Goal: Task Accomplishment & Management: Manage account settings

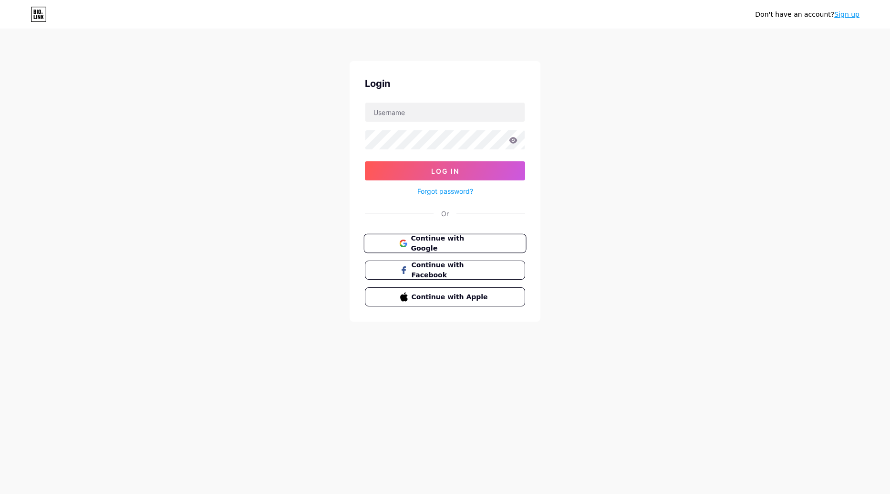
click at [428, 234] on button "Continue with Google" at bounding box center [445, 244] width 163 height 20
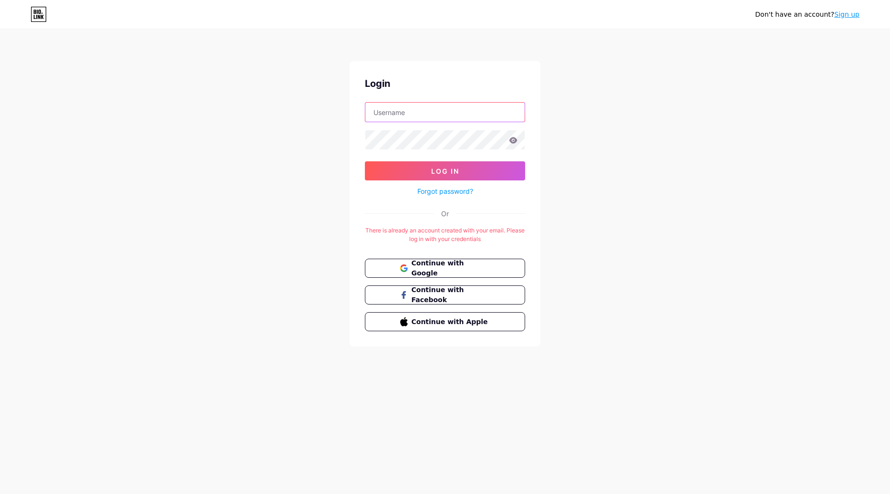
click at [422, 115] on input "text" at bounding box center [444, 112] width 159 height 19
type input "[EMAIL_ADDRESS][DOMAIN_NAME]"
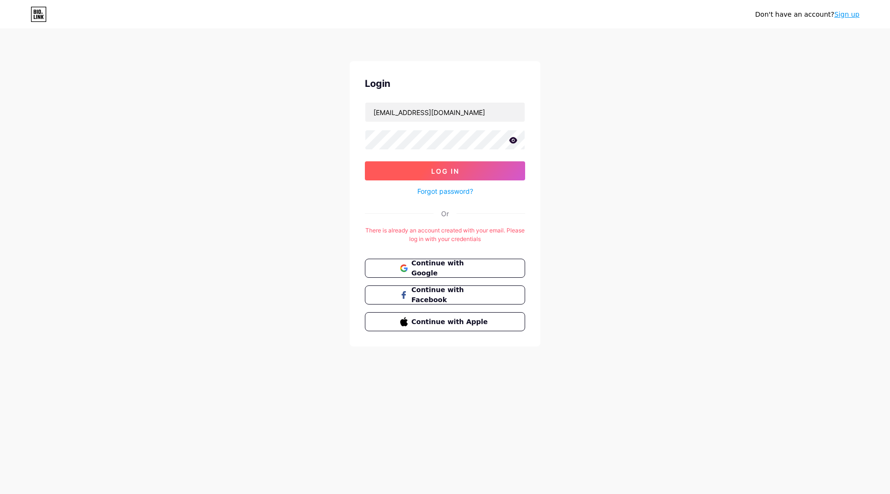
click at [514, 165] on button "Log In" at bounding box center [445, 170] width 160 height 19
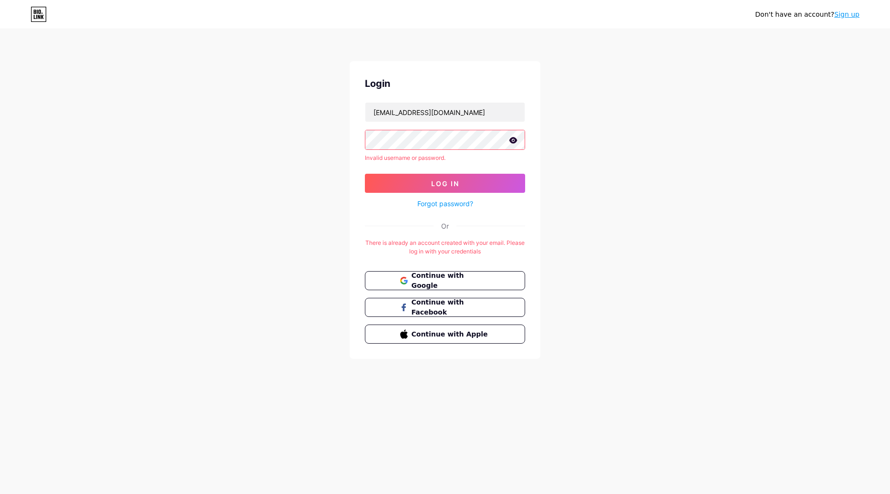
click at [517, 141] on div at bounding box center [445, 140] width 160 height 20
click at [516, 142] on icon at bounding box center [514, 140] width 8 height 6
click at [339, 146] on div "Don't have an account? Sign up Login [EMAIL_ADDRESS][DOMAIN_NAME] Invalid usern…" at bounding box center [445, 194] width 890 height 389
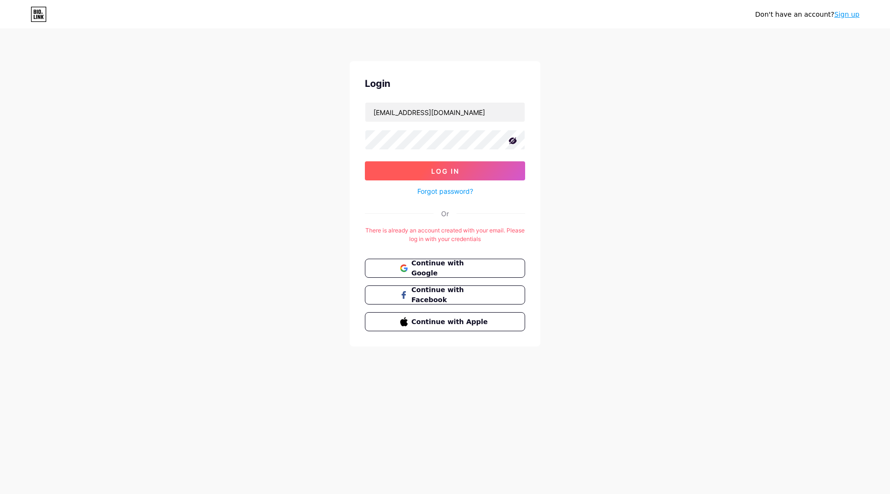
click at [419, 173] on button "Log In" at bounding box center [445, 170] width 160 height 19
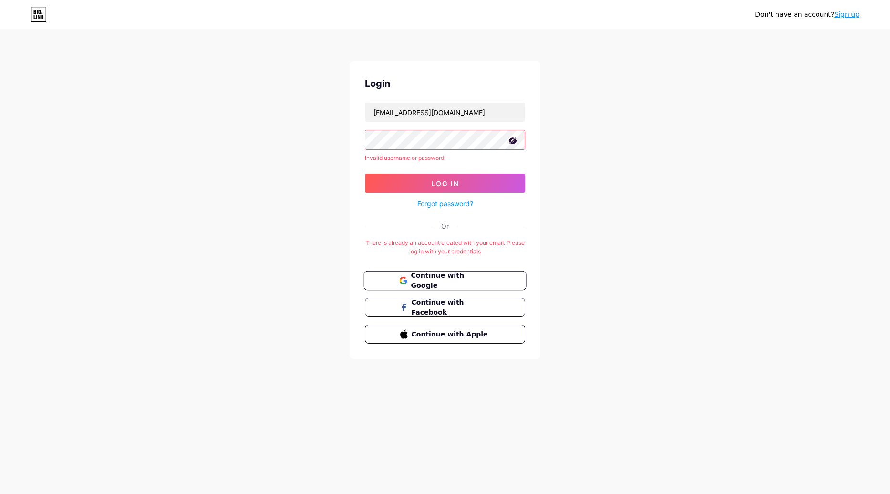
click at [409, 278] on span "Continue with Google" at bounding box center [445, 281] width 92 height 21
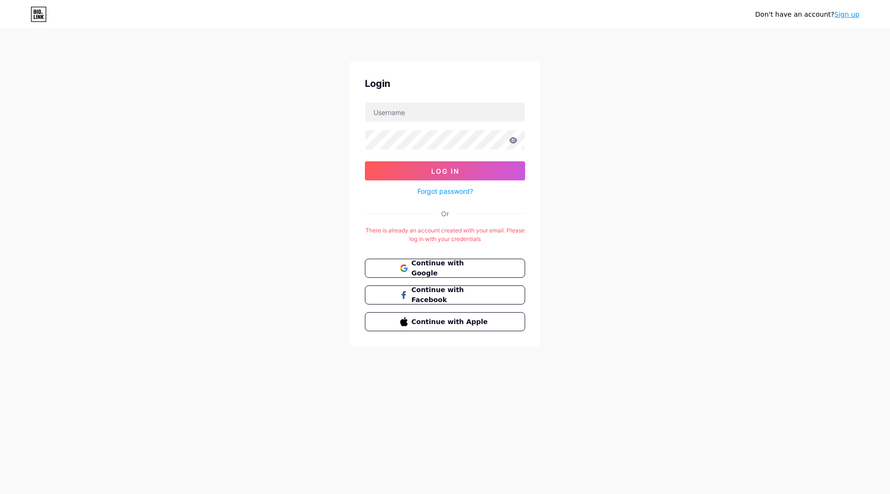
click at [406, 100] on div "Login Log In Forgot password? Or There is already an account created with your …" at bounding box center [445, 203] width 191 height 285
click at [406, 109] on input "text" at bounding box center [444, 112] width 159 height 19
type input "[EMAIL_ADDRESS][DOMAIN_NAME]"
click at [517, 140] on icon at bounding box center [514, 140] width 8 height 6
click at [514, 174] on button "Log In" at bounding box center [445, 170] width 160 height 19
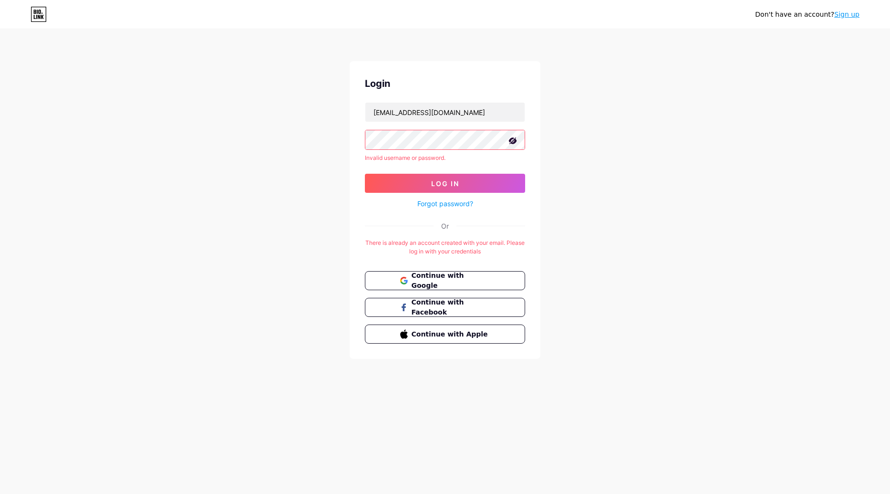
click at [39, 15] on icon at bounding box center [39, 14] width 16 height 15
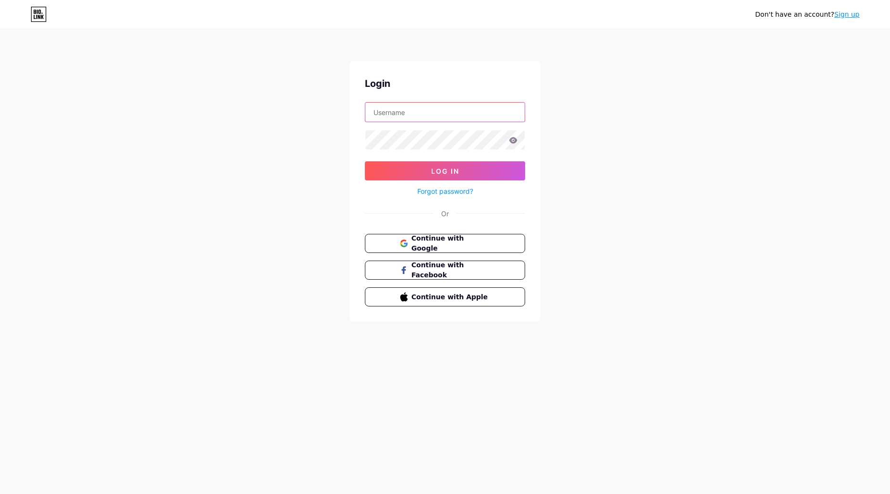
click at [452, 109] on input "text" at bounding box center [444, 112] width 159 height 19
type input "[EMAIL_ADDRESS][DOMAIN_NAME]"
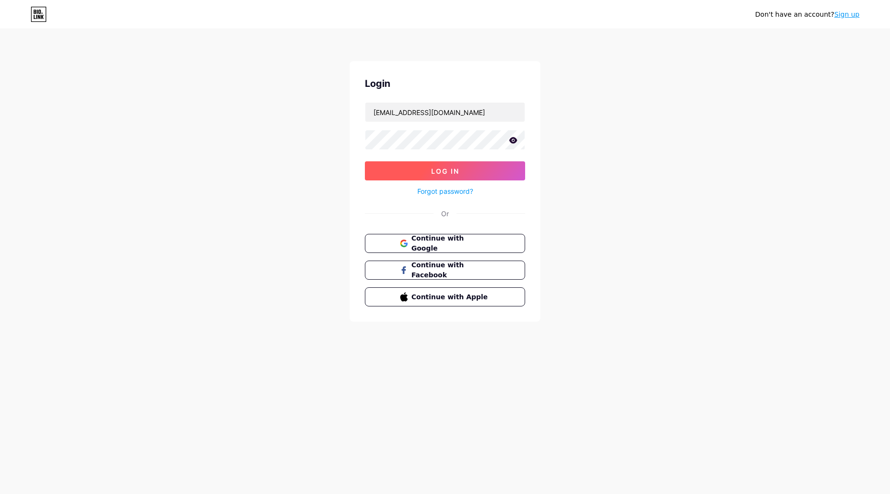
click at [498, 164] on button "Log In" at bounding box center [445, 170] width 160 height 19
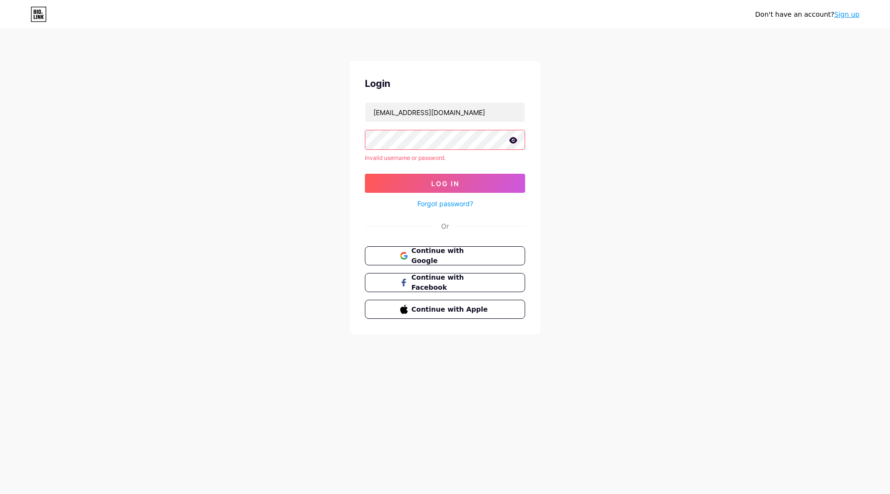
click at [464, 203] on link "Forgot password?" at bounding box center [446, 203] width 56 height 10
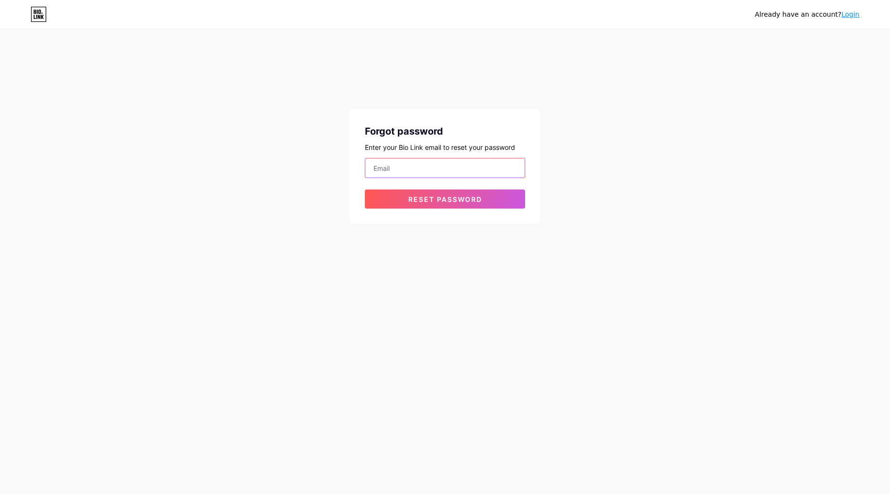
click at [441, 165] on input "email" at bounding box center [444, 167] width 159 height 19
type input "[EMAIL_ADDRESS][DOMAIN_NAME]"
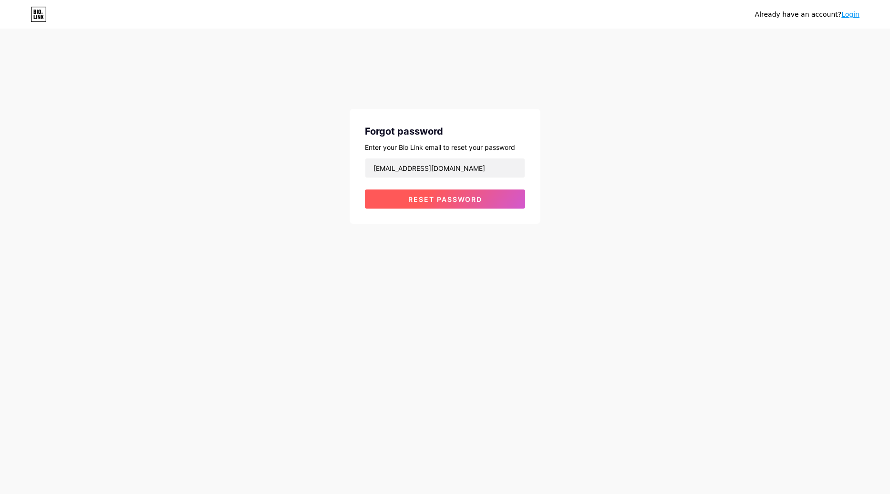
click at [438, 201] on span "Reset password" at bounding box center [445, 199] width 74 height 8
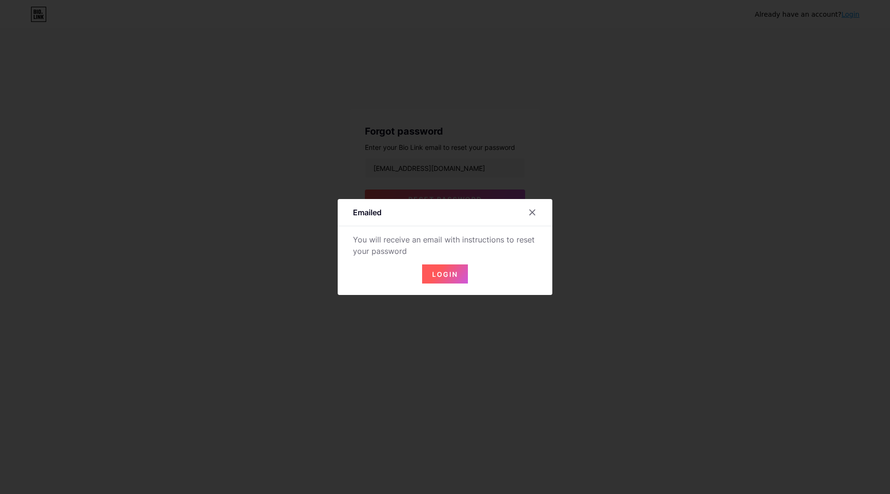
click at [447, 275] on span "Login" at bounding box center [445, 274] width 26 height 8
